Goal: Task Accomplishment & Management: Complete application form

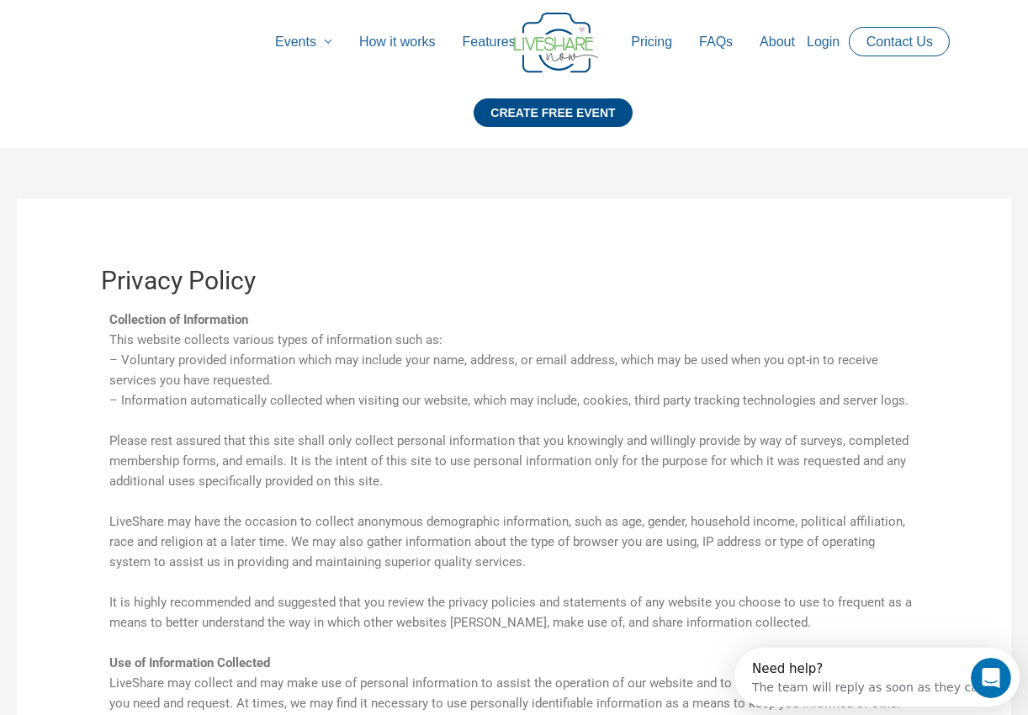
click at [811, 44] on link "Login" at bounding box center [823, 42] width 60 height 54
drag, startPoint x: 556, startPoint y: 103, endPoint x: 594, endPoint y: 167, distance: 74.3
click at [556, 103] on div "CREATE FREE EVENT" at bounding box center [553, 112] width 158 height 29
